Goal: Task Accomplishment & Management: Manage account settings

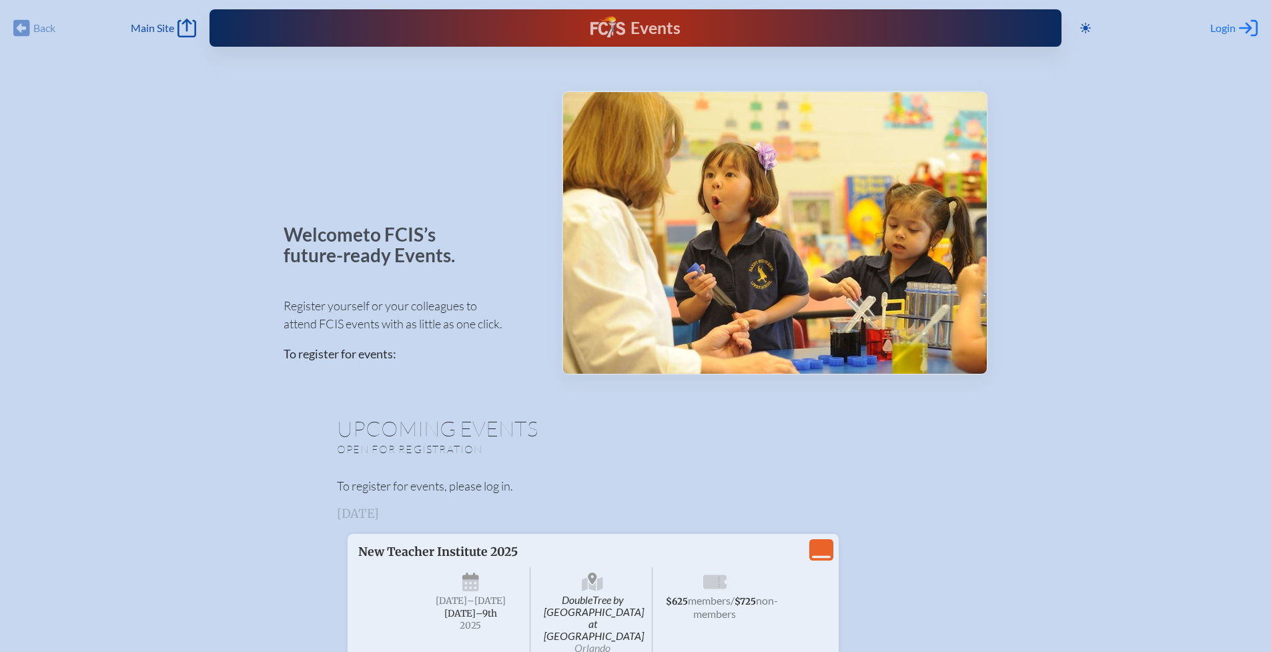
click at [1217, 26] on span "Login" at bounding box center [1223, 27] width 25 height 13
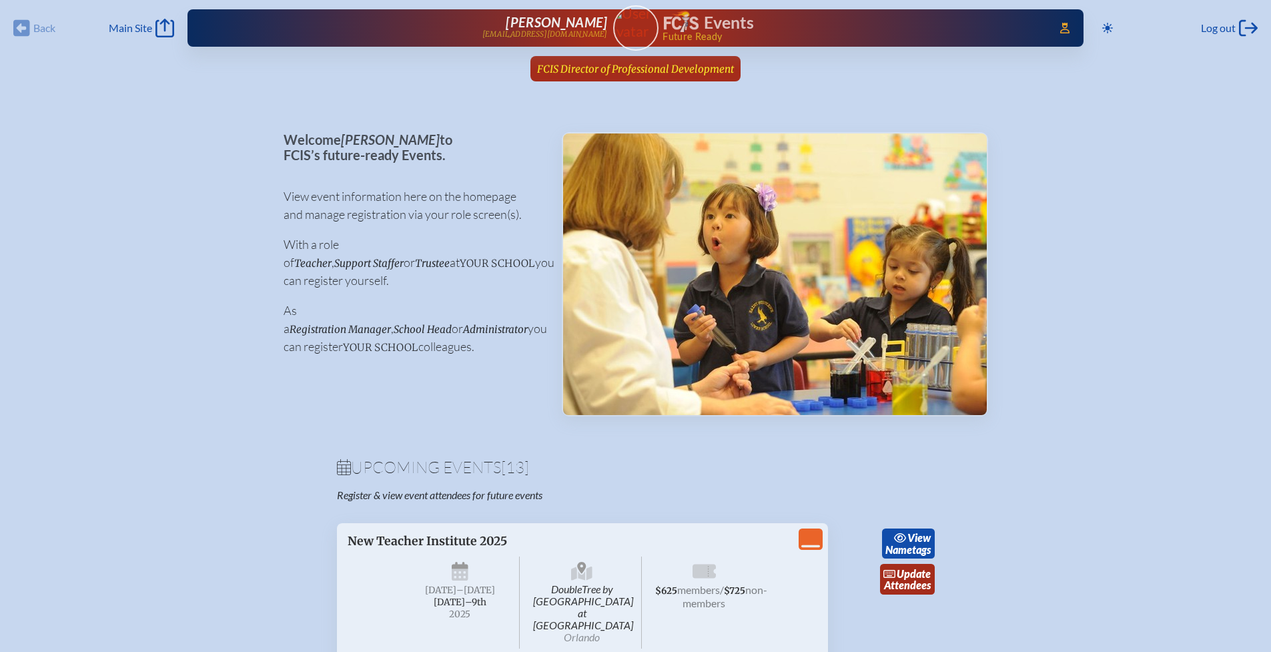
click at [619, 59] on link "FCIS Director of Professional Development since [DATE]" at bounding box center [636, 68] width 208 height 25
click at [670, 72] on span "FCIS Director of Professional Development" at bounding box center [635, 69] width 197 height 13
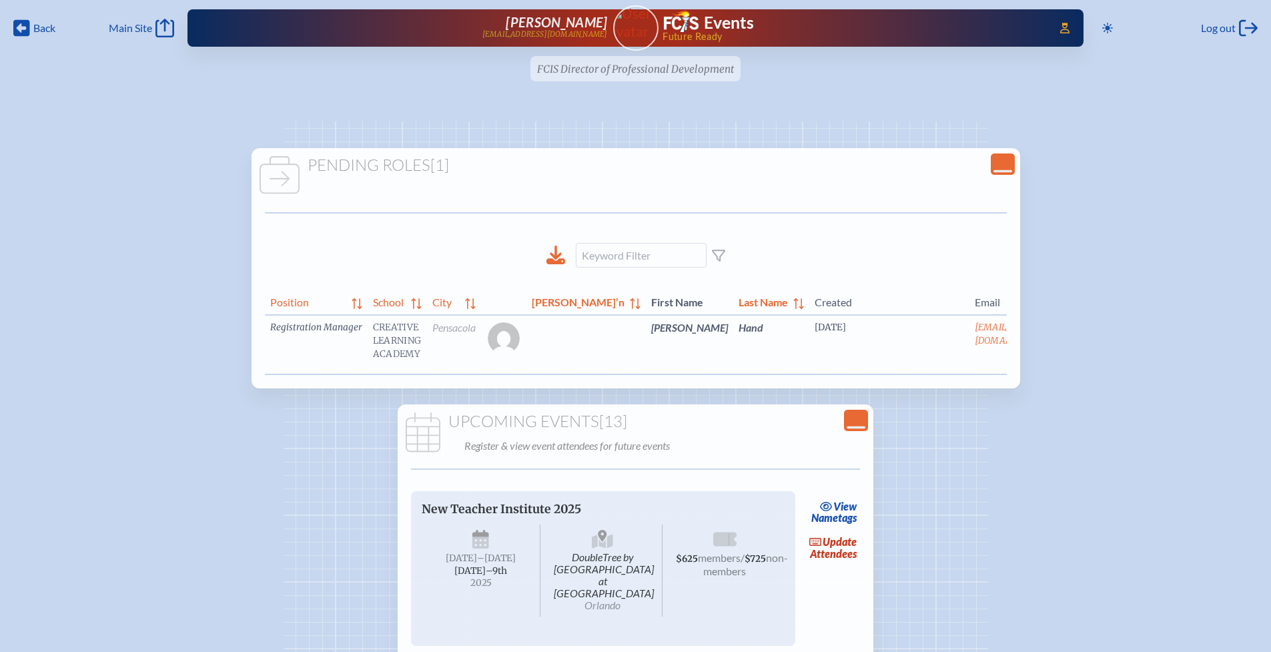
click at [392, 338] on td "Creative Learning Academy" at bounding box center [397, 344] width 59 height 59
click at [393, 340] on td "Creative Learning Academy" at bounding box center [397, 344] width 59 height 59
drag, startPoint x: 328, startPoint y: 328, endPoint x: 421, endPoint y: 326, distance: 93.5
click at [328, 328] on td "Registration Manager" at bounding box center [316, 344] width 103 height 59
click at [1009, 168] on icon "Close Console" at bounding box center [1003, 164] width 19 height 19
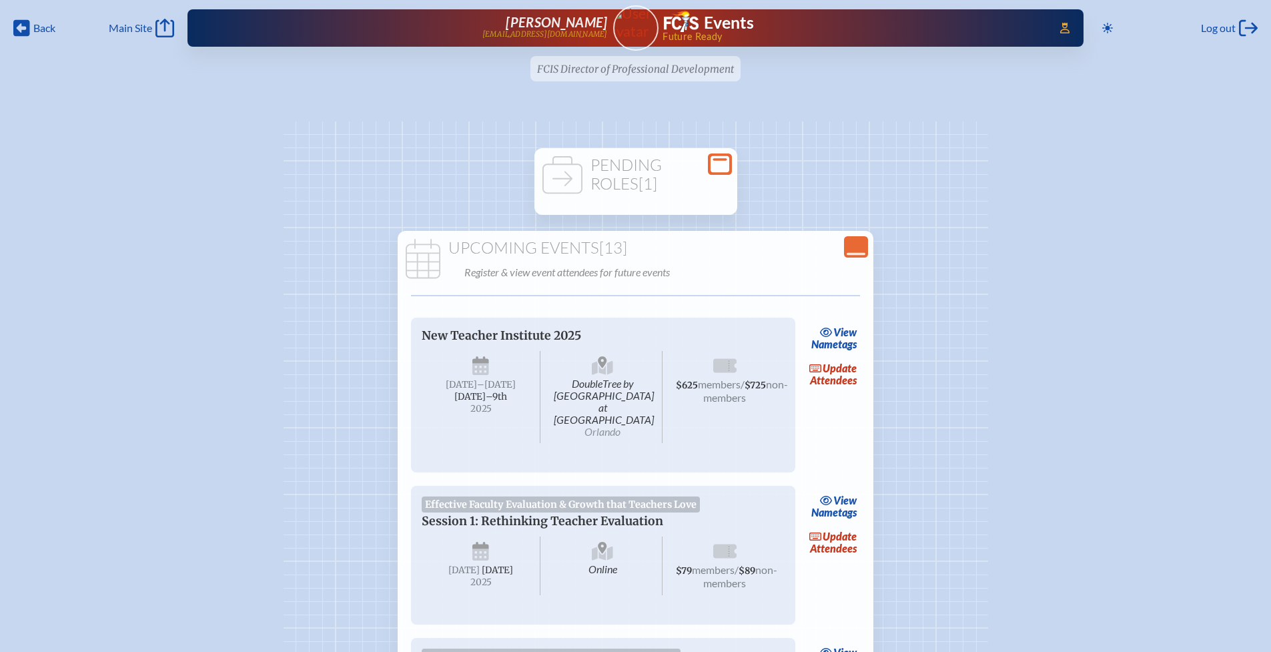
click at [729, 162] on icon at bounding box center [720, 164] width 19 height 17
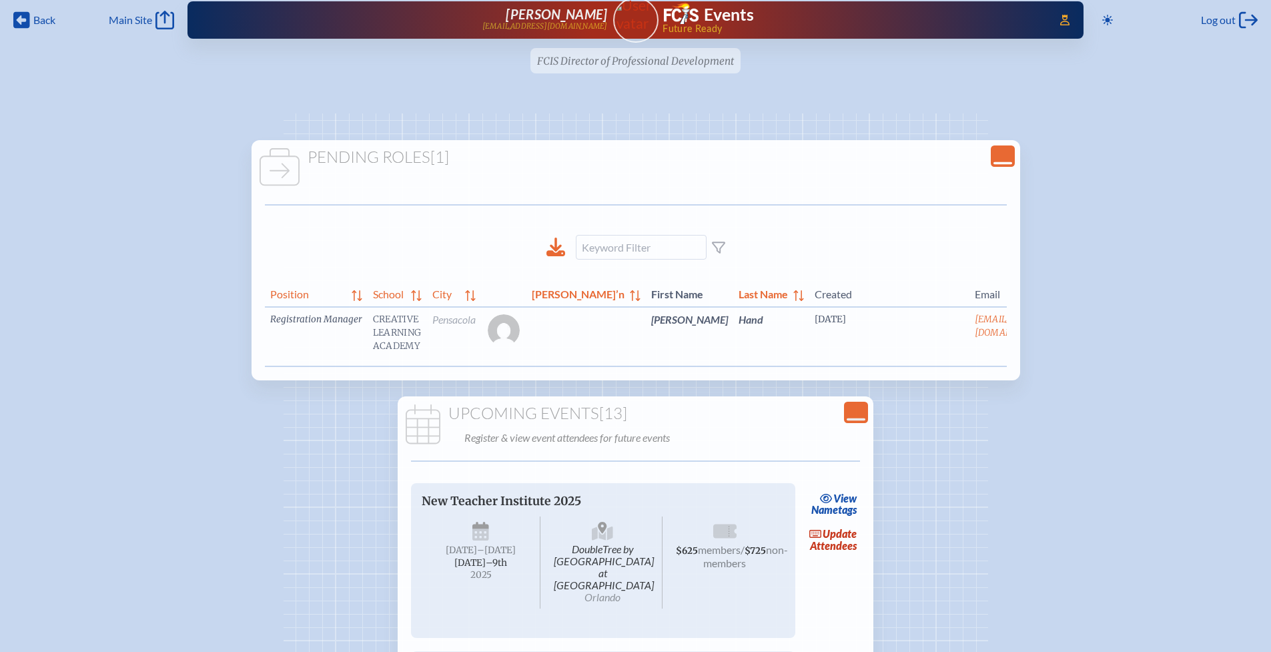
scroll to position [0, 89]
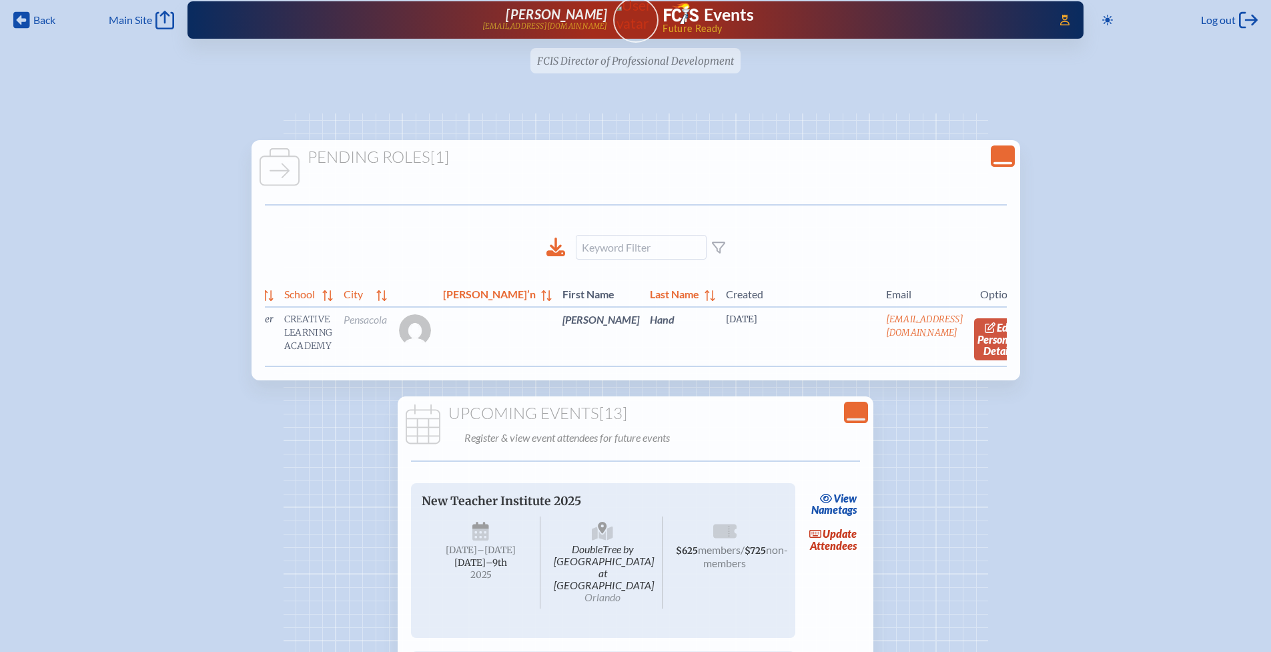
click at [989, 346] on link "edit Person’s Details" at bounding box center [996, 339] width 45 height 42
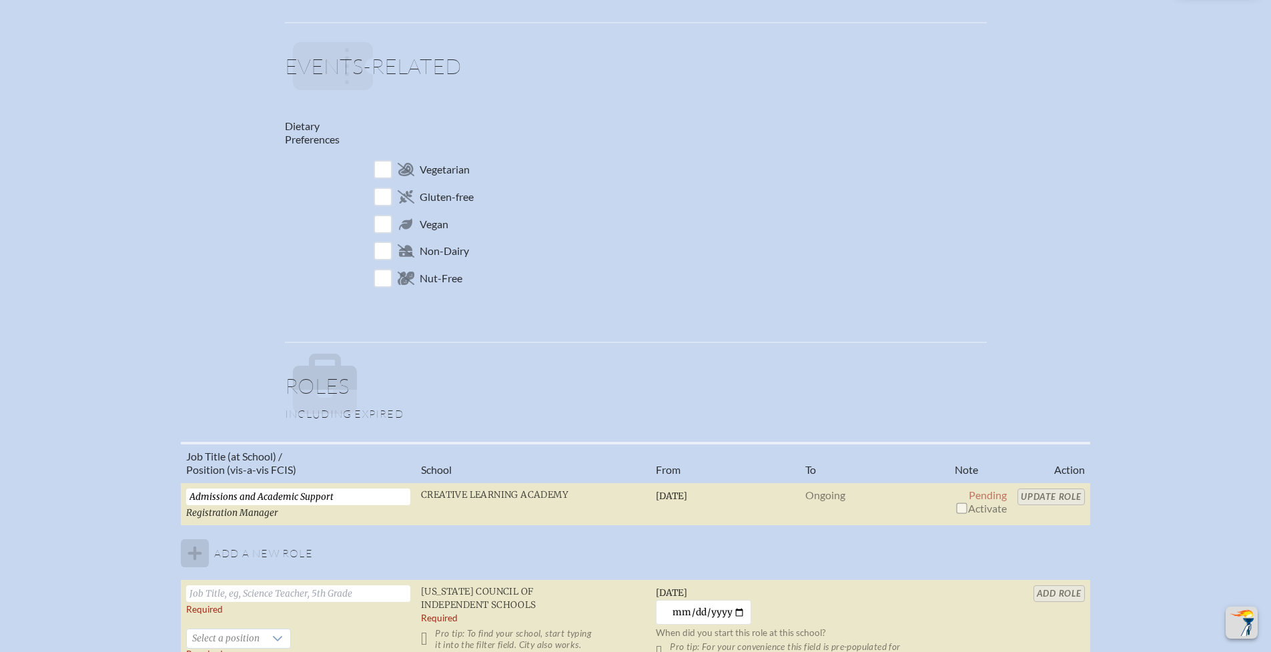
scroll to position [641, 0]
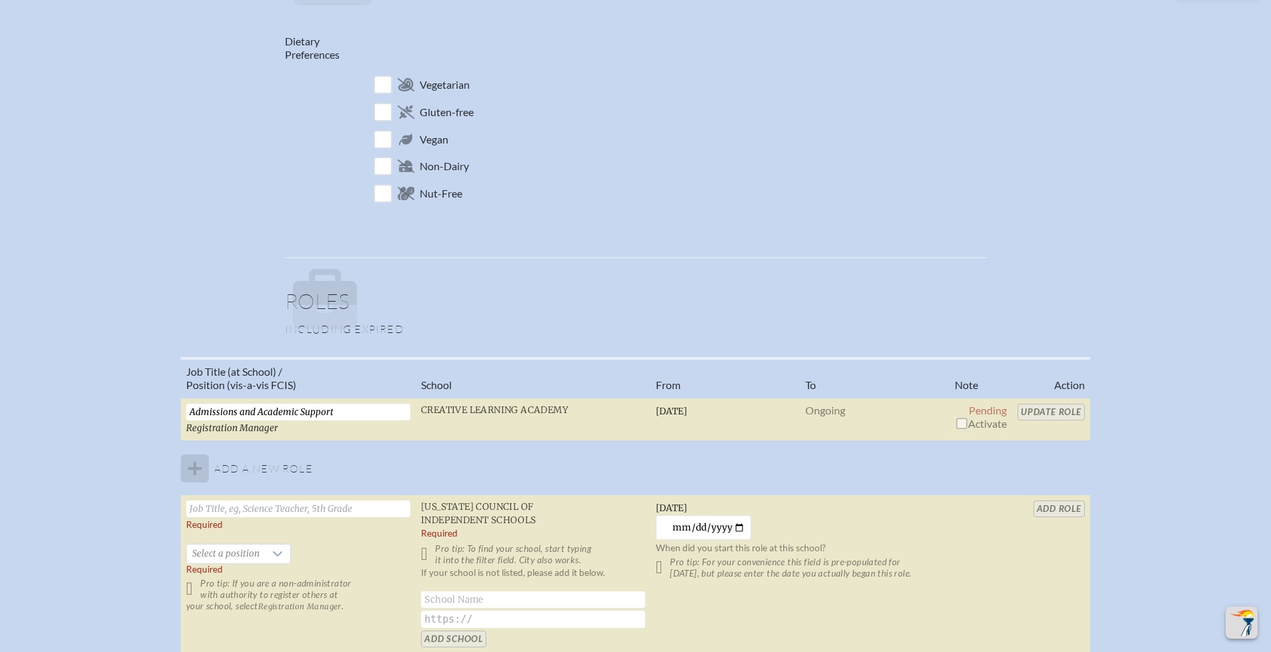
click at [959, 426] on input "checkbox" at bounding box center [961, 423] width 11 height 11
checkbox input "true"
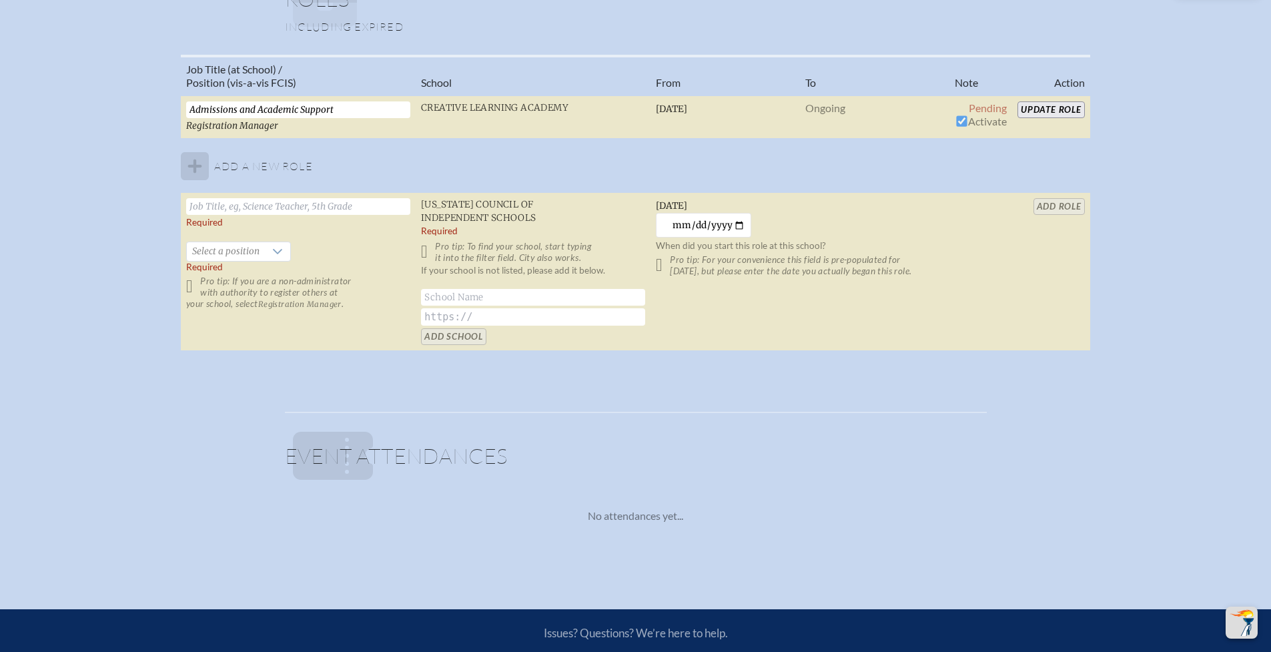
scroll to position [883, 0]
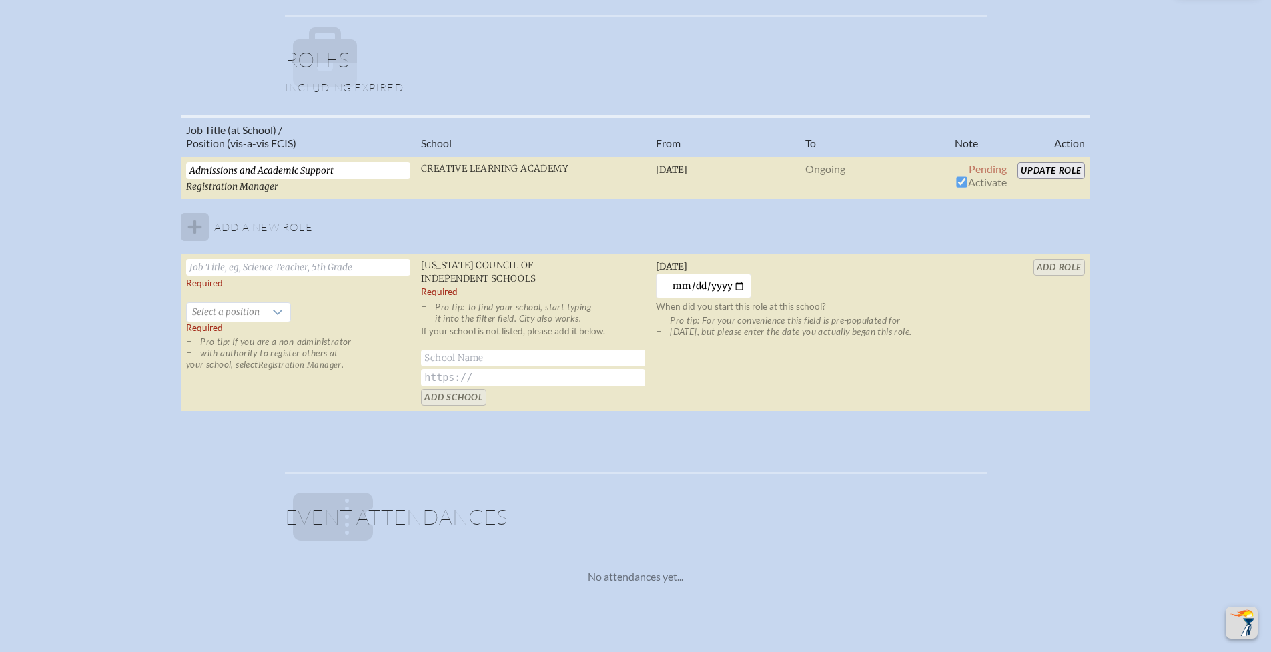
click at [1061, 168] on input "Update Role" at bounding box center [1051, 170] width 67 height 17
